Goal: Find contact information: Find contact information

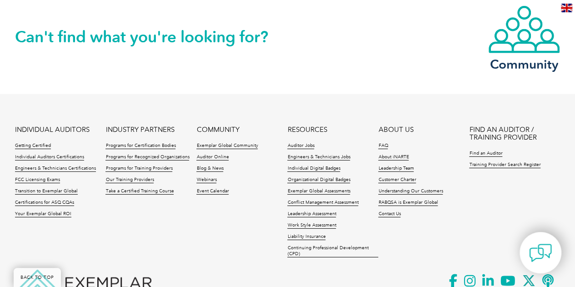
scroll to position [1271, 0]
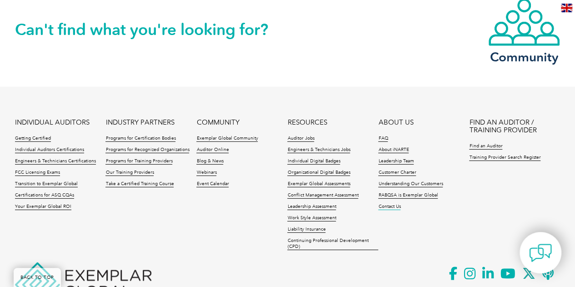
click at [392, 204] on link "Contact Us" at bounding box center [389, 207] width 22 height 6
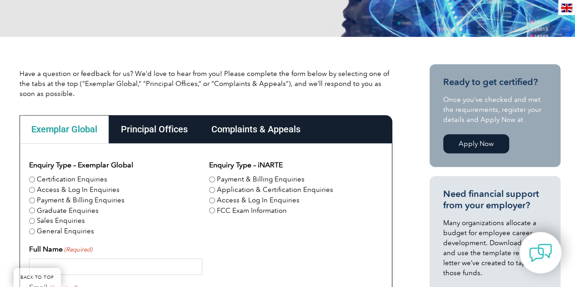
scroll to position [166, 0]
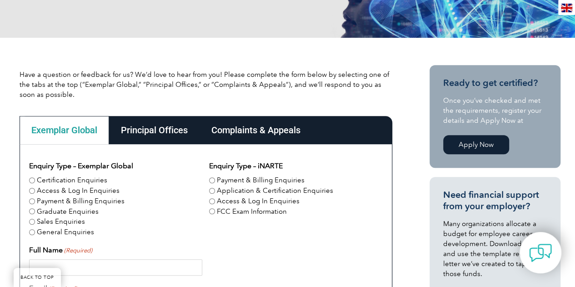
click at [164, 134] on div "Principal Offices" at bounding box center [154, 130] width 91 height 28
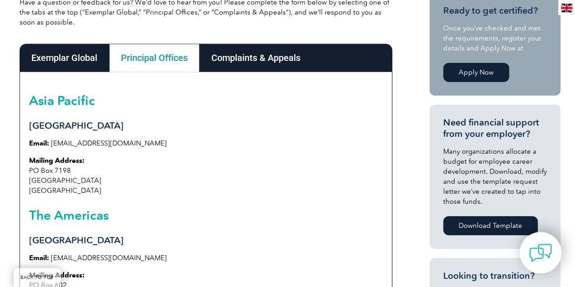
scroll to position [235, 0]
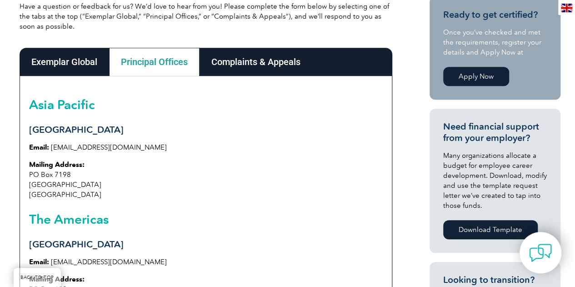
click at [283, 67] on div "Complaints & Appeals" at bounding box center [256, 62] width 113 height 28
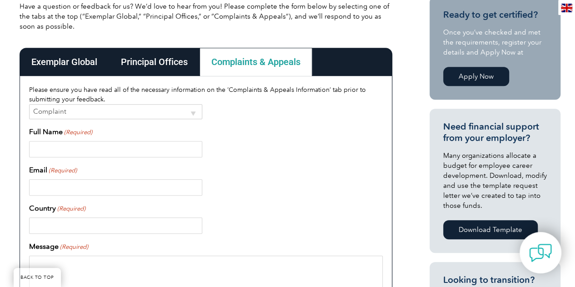
click at [156, 59] on div "Principal Offices" at bounding box center [154, 62] width 91 height 28
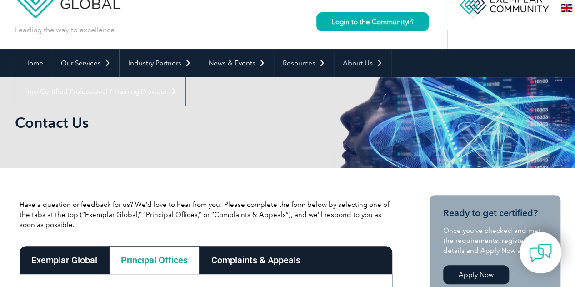
scroll to position [92, 0]
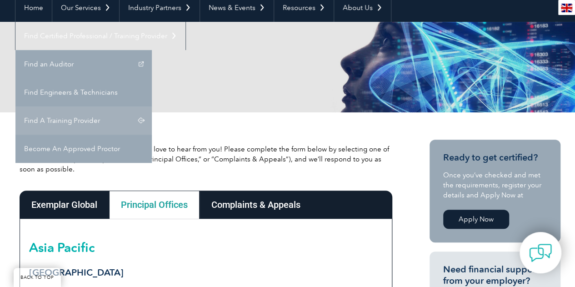
click at [152, 106] on link "Find A Training Provider" at bounding box center [83, 120] width 136 height 28
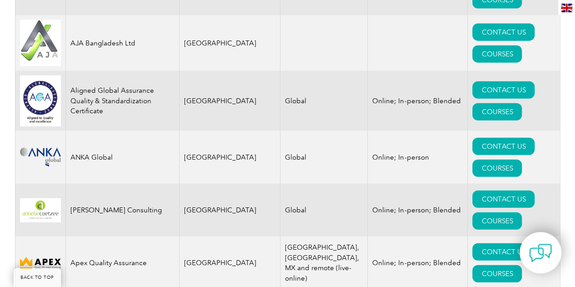
scroll to position [1053, 0]
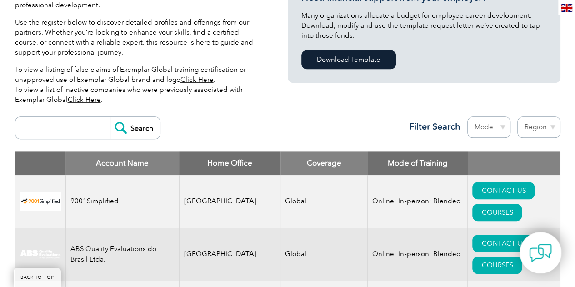
scroll to position [0, 0]
